Goal: Task Accomplishment & Management: Manage account settings

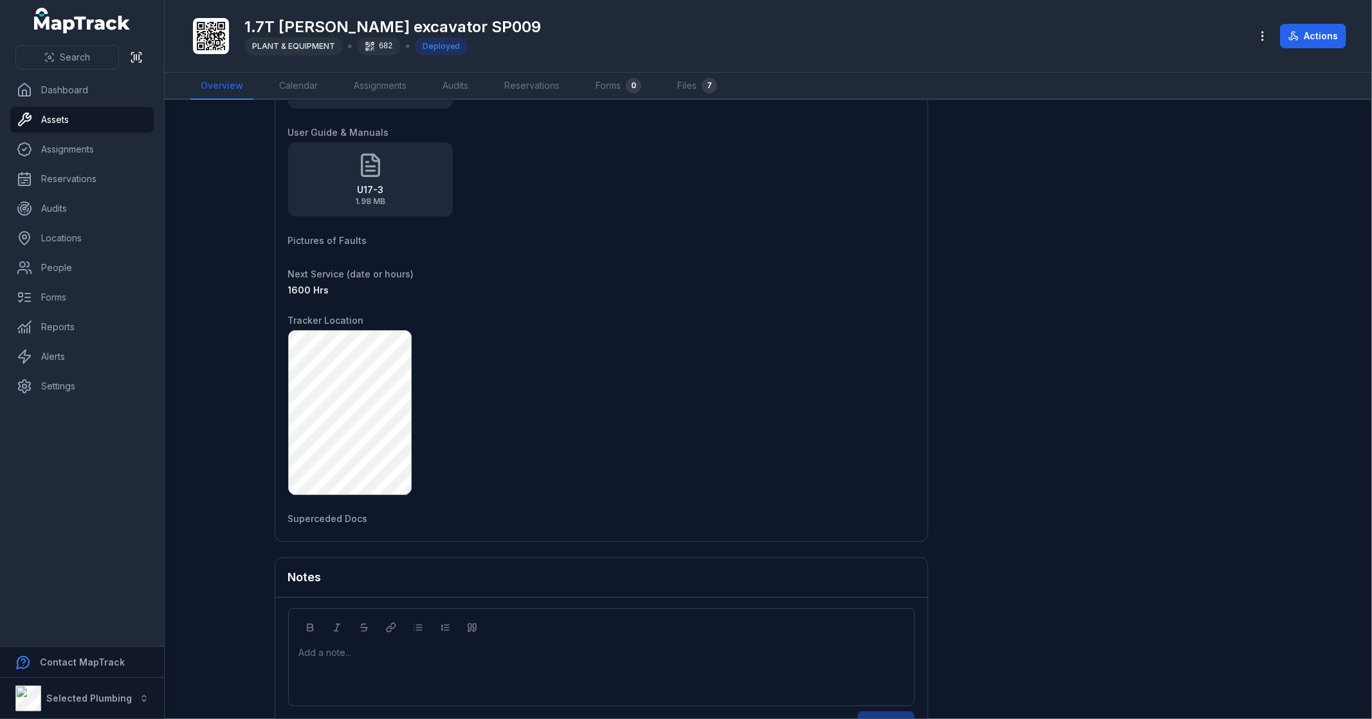
scroll to position [923, 0]
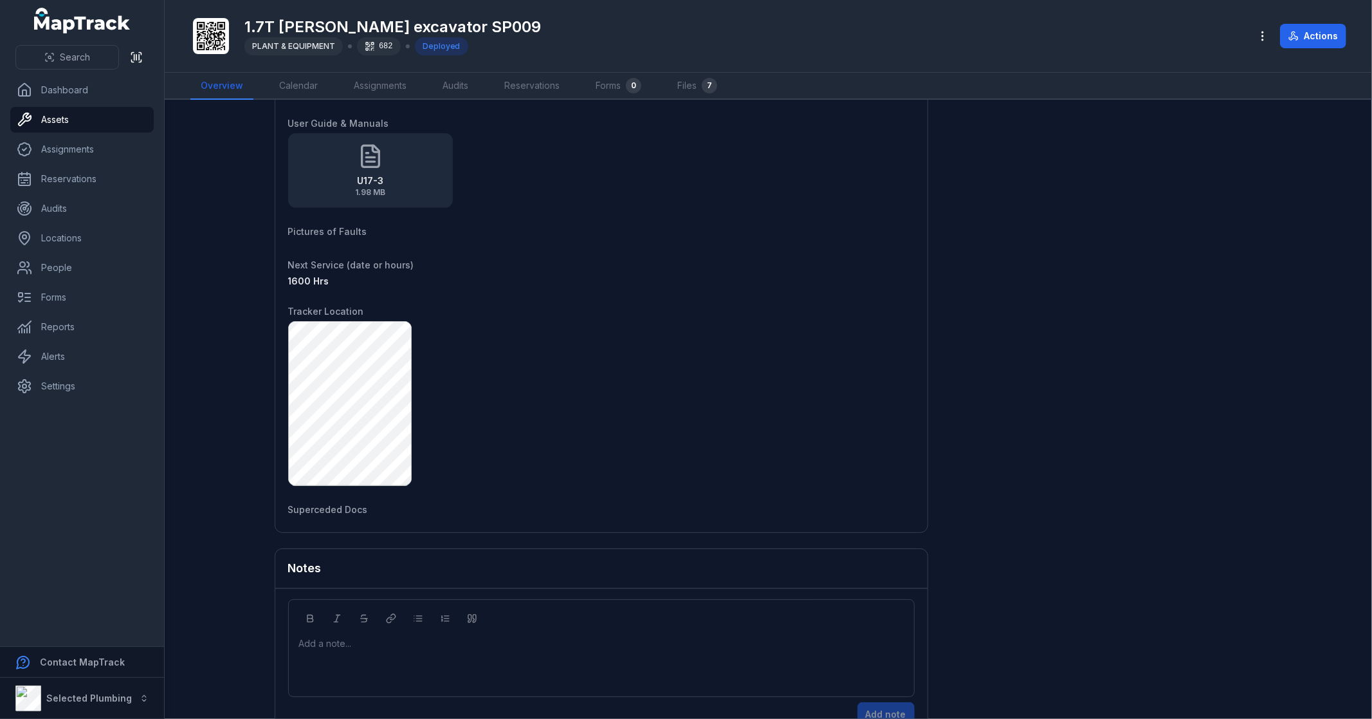
click at [220, 382] on main "[STREET_ADDRESS] Location [GEOGRAPHIC_DATA] shopping centre Date [DATE] 11:27 a…" at bounding box center [769, 409] width 1208 height 619
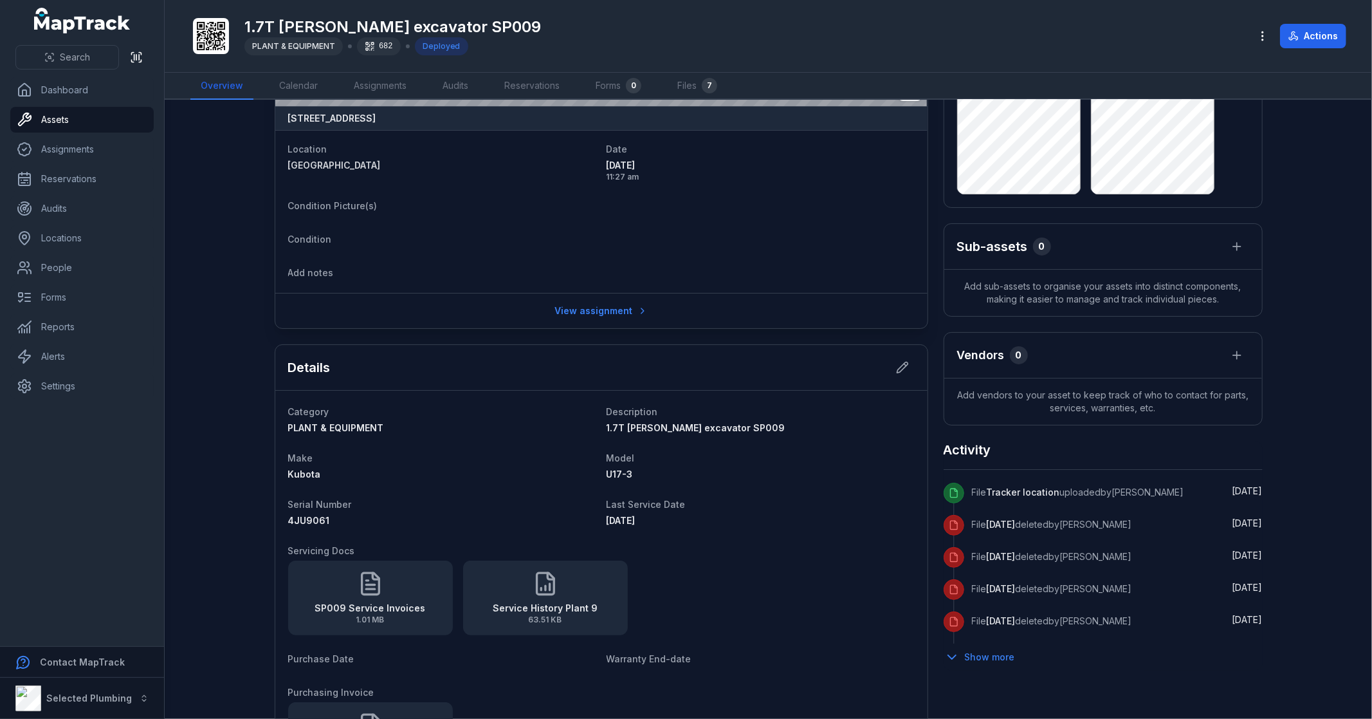
scroll to position [0, 0]
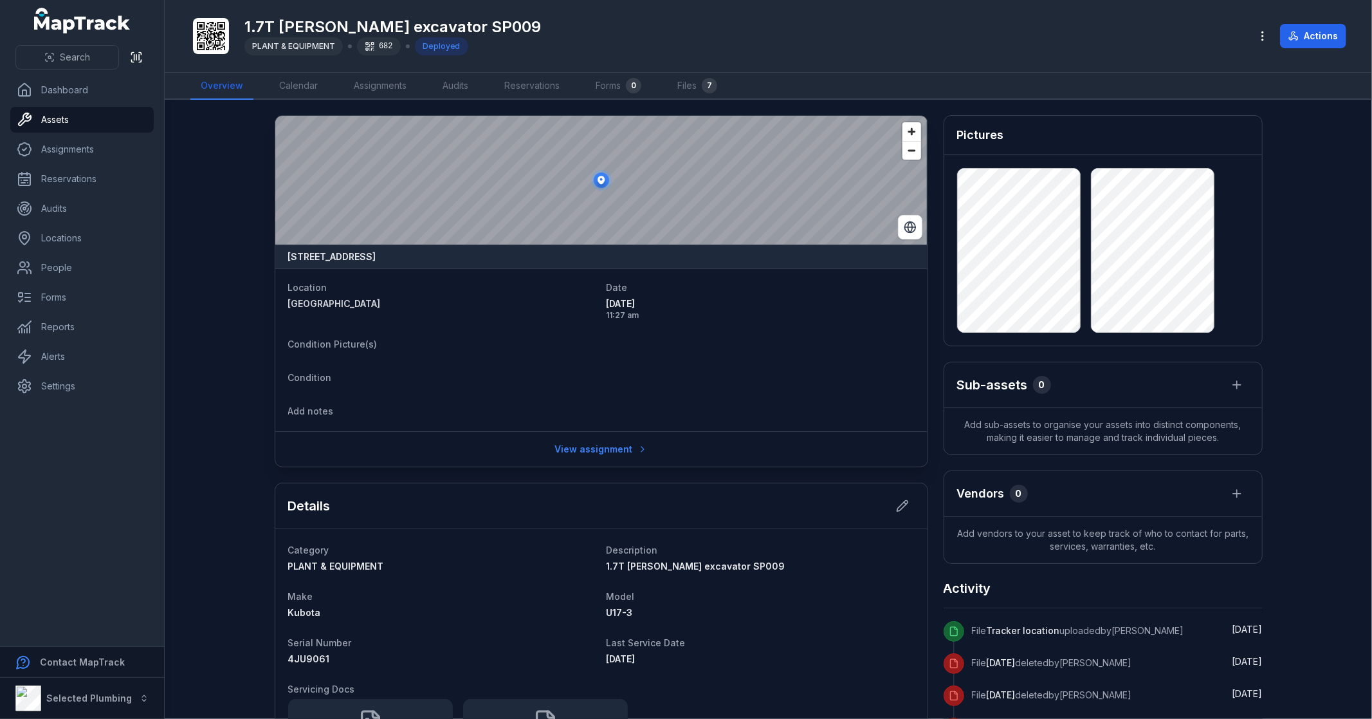
click at [226, 188] on main "[STREET_ADDRESS] Location [GEOGRAPHIC_DATA] shopping centre Date [DATE] 11:27 a…" at bounding box center [769, 409] width 1208 height 619
click at [78, 263] on link "People" at bounding box center [81, 268] width 143 height 26
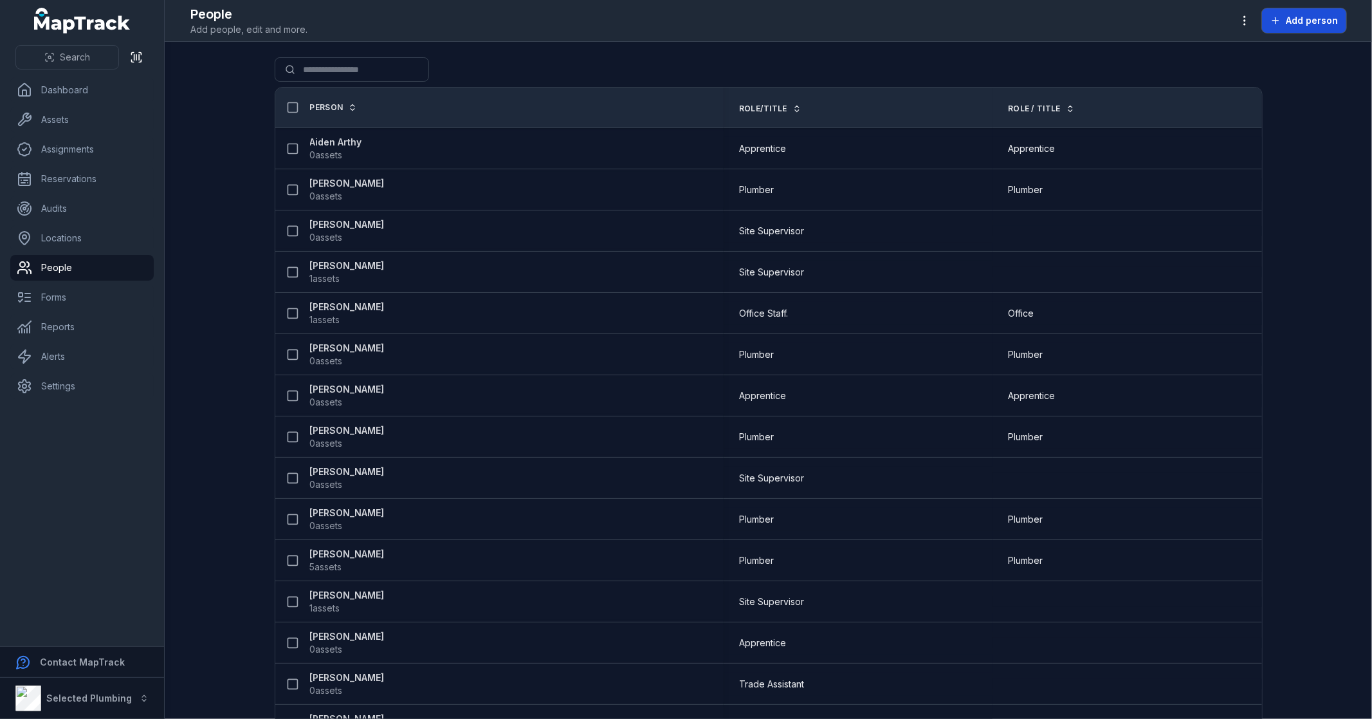
click at [1306, 20] on span "Add person" at bounding box center [1312, 20] width 52 height 13
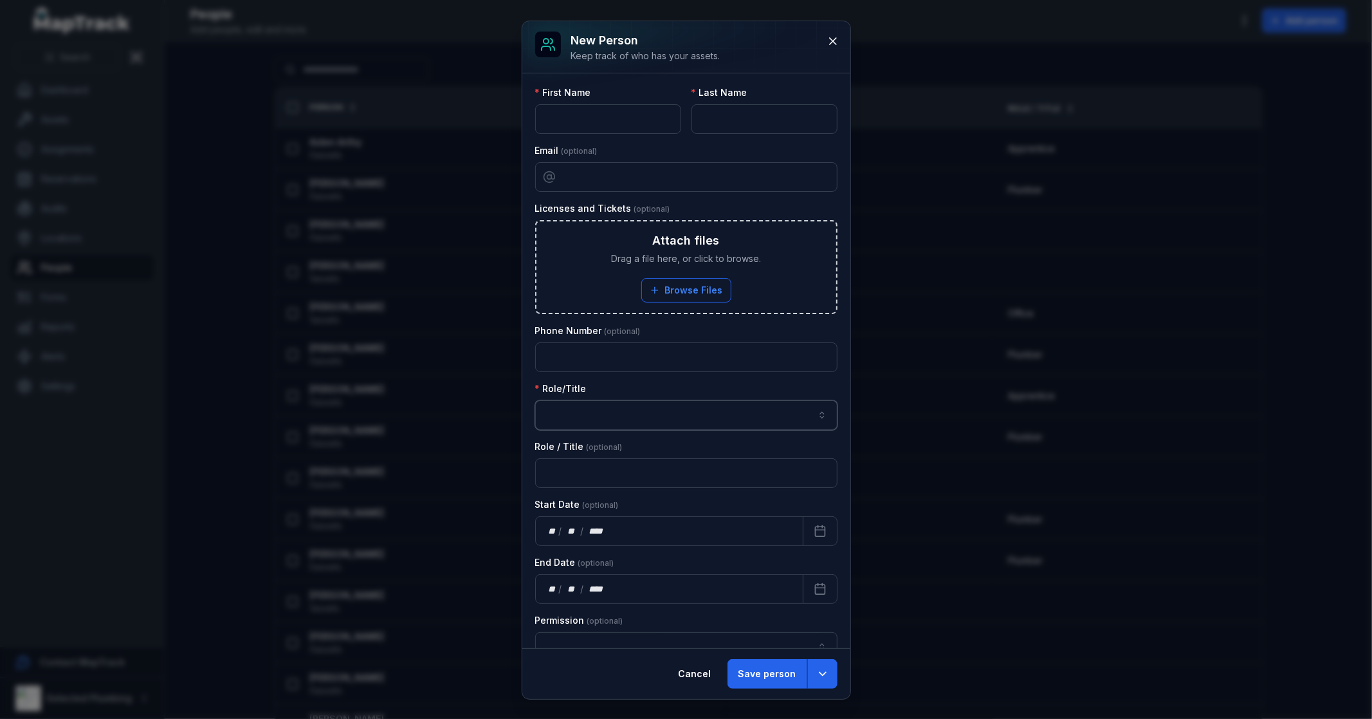
click at [641, 401] on button "button" at bounding box center [686, 415] width 302 height 30
click at [605, 474] on div "Plumber" at bounding box center [681, 473] width 264 height 13
click at [686, 389] on div "Role/Title Plumber *******" at bounding box center [686, 406] width 302 height 48
click at [698, 672] on button "Cancel" at bounding box center [695, 674] width 55 height 30
